Goal: Task Accomplishment & Management: Manage account settings

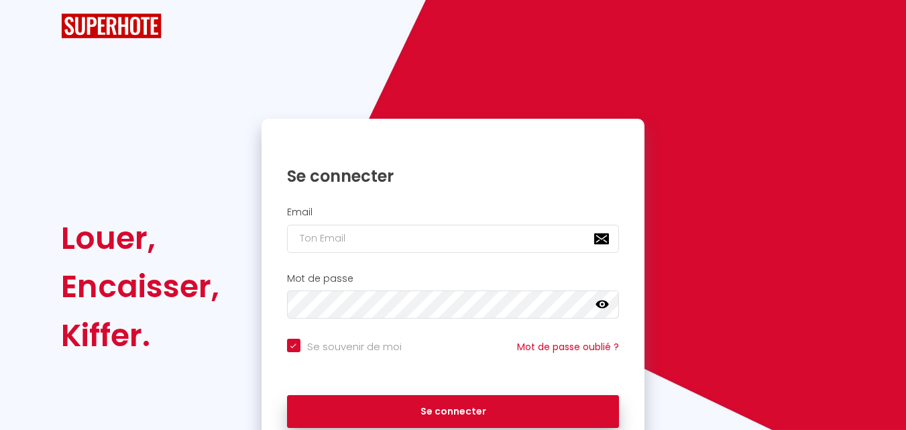
checkbox input "true"
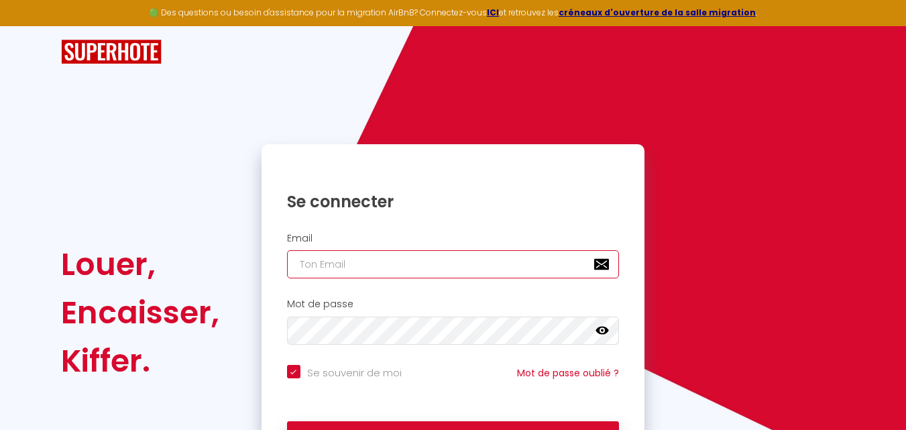
click at [339, 269] on input "email" at bounding box center [453, 264] width 333 height 28
type input "o"
checkbox input "true"
type input "oc"
checkbox input "true"
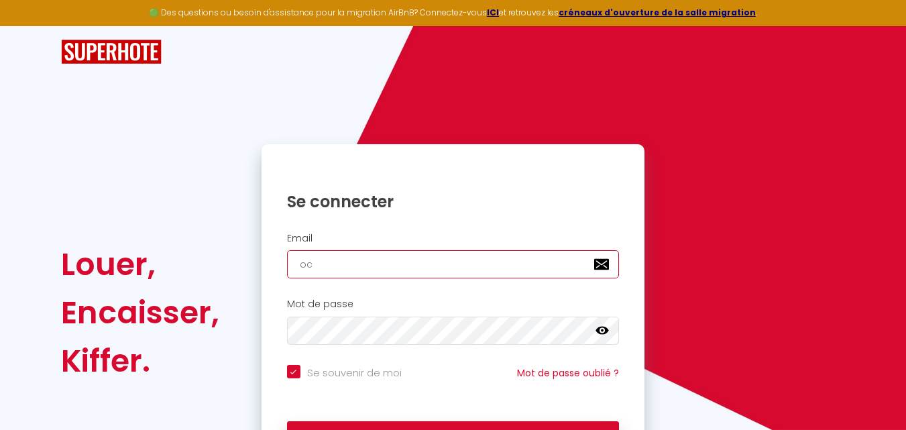
type input "oct"
checkbox input "true"
type input "octo"
checkbox input "true"
type input "octon"
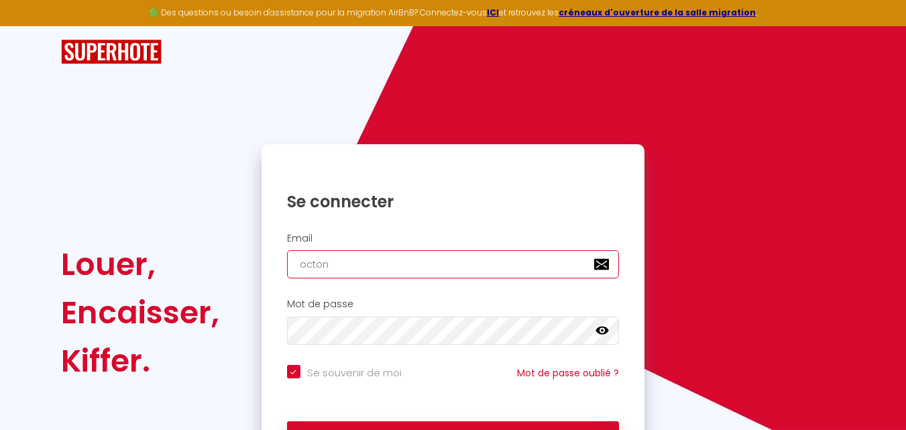
checkbox input "true"
type input "octone"
checkbox input "true"
type input "octonet"
checkbox input "true"
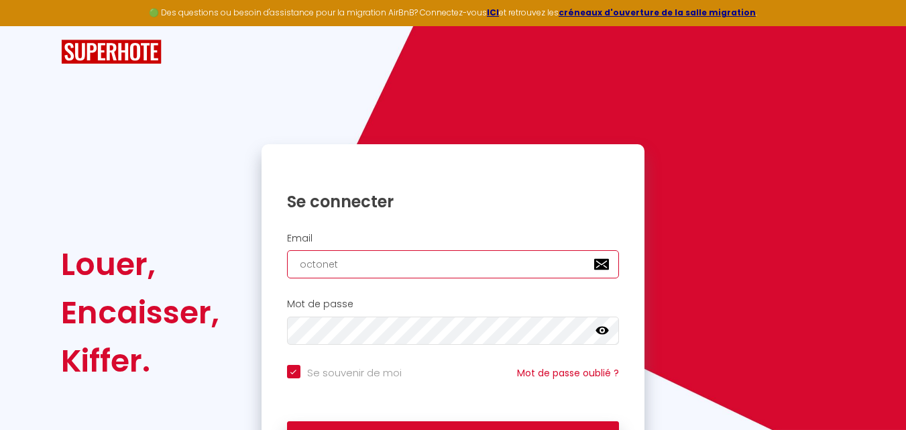
type input "octonet."
checkbox input "true"
type input "octonet.s"
checkbox input "true"
type input "[DOMAIN_NAME]"
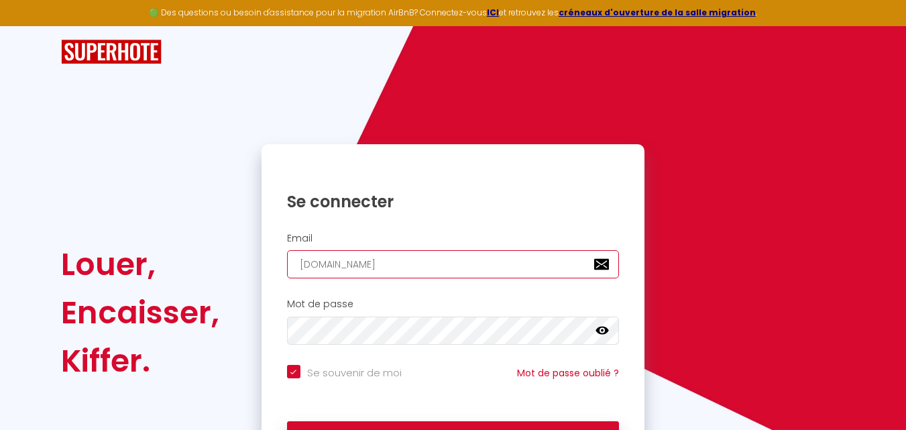
checkbox input "true"
type input "octonet.ser"
checkbox input "true"
type input "octonet.serv"
checkbox input "true"
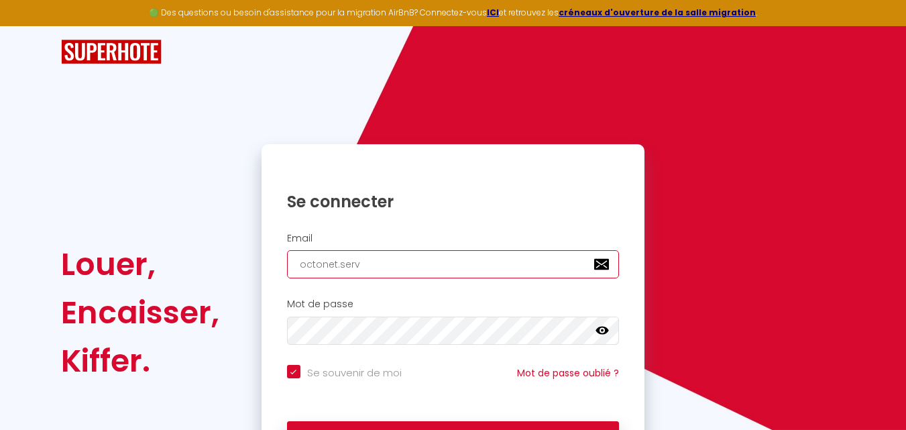
type input "octonet.servi"
checkbox input "true"
type input "octonet.servic"
checkbox input "true"
type input "octonet.service"
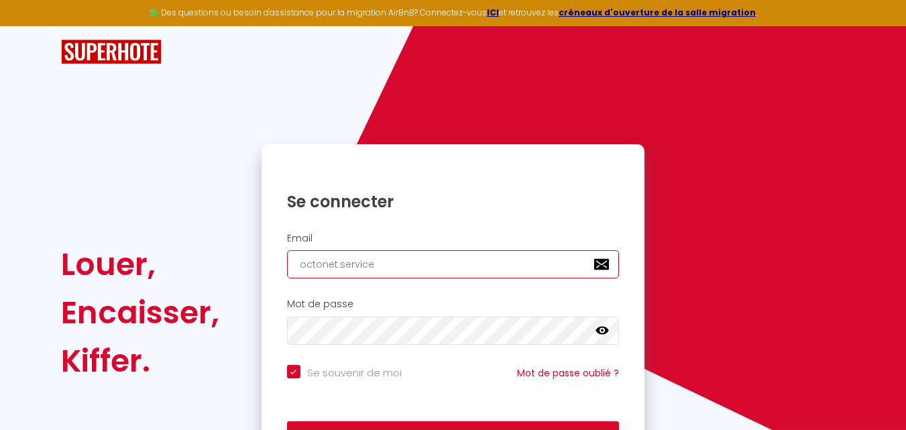
checkbox input "true"
type input "octonet.service@"
checkbox input "true"
type input "octonet.service@g"
checkbox input "true"
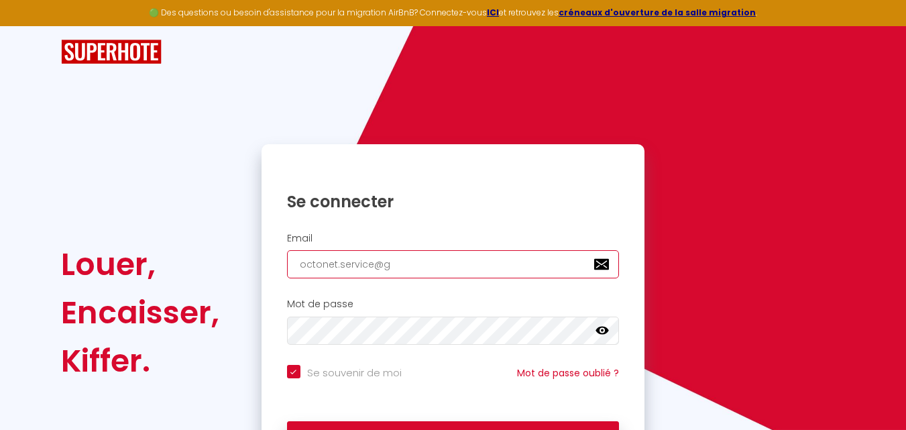
type input "octonet.service@gm"
checkbox input "true"
type input "octonet.service@gma"
checkbox input "true"
type input "octonet.service@gmai"
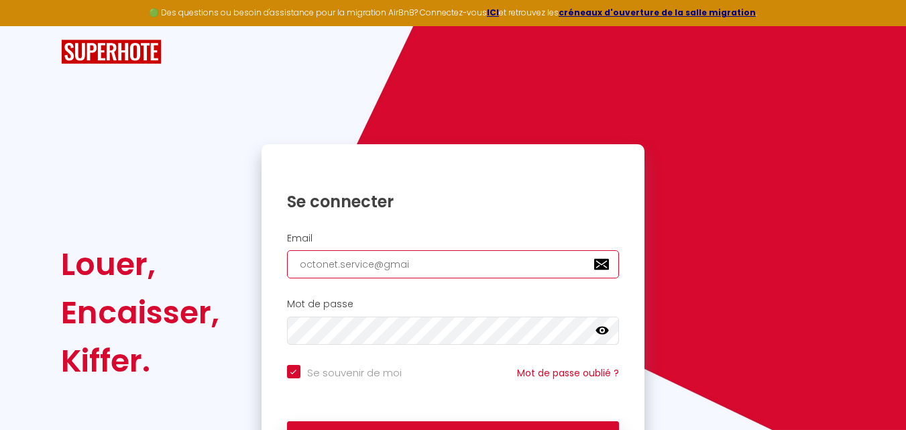
checkbox input "true"
type input "[EMAIL_ADDRESS]"
checkbox input "true"
type input "[EMAIL_ADDRESS]."
checkbox input "true"
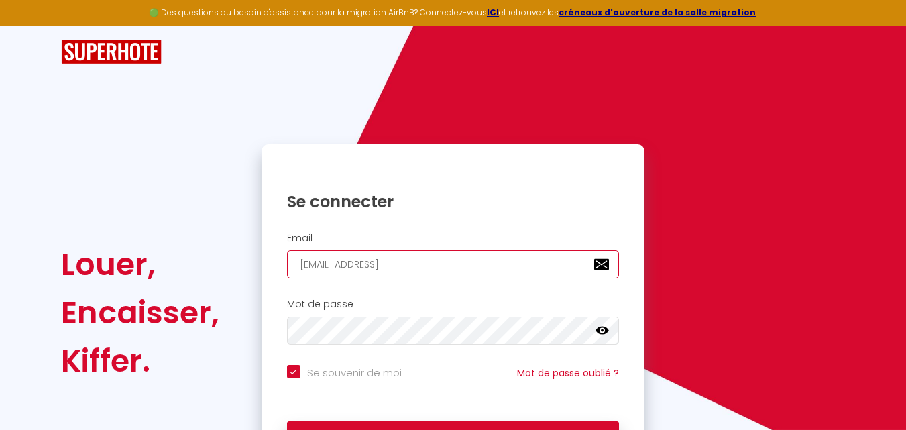
type input "octonet.service@gmail.c"
checkbox input "true"
type input "[EMAIL_ADDRESS][DOMAIN_NAME]"
checkbox input "true"
type input "[EMAIL_ADDRESS][DOMAIN_NAME]"
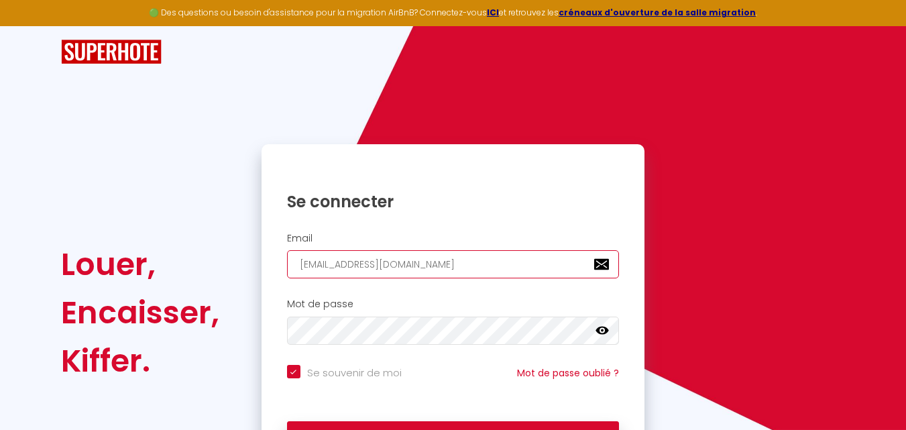
checkbox input "true"
type input "[EMAIL_ADDRESS][DOMAIN_NAME]"
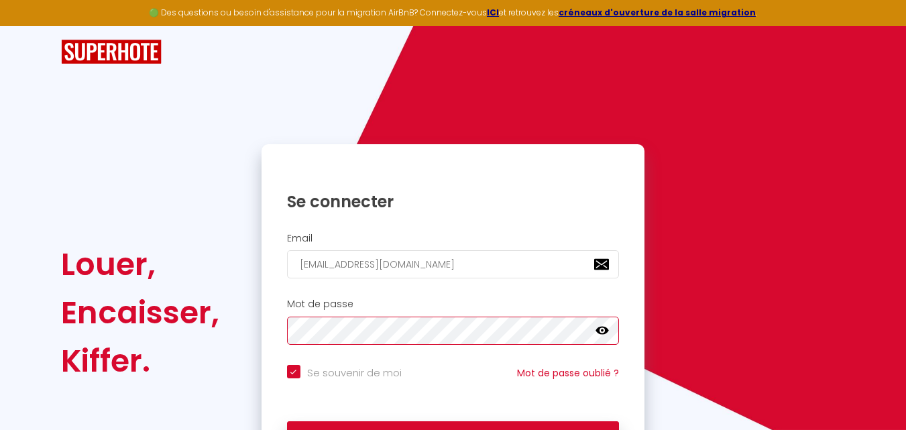
click at [287, 421] on button "Se connecter" at bounding box center [453, 438] width 333 height 34
checkbox input "true"
